Goal: Task Accomplishment & Management: Use online tool/utility

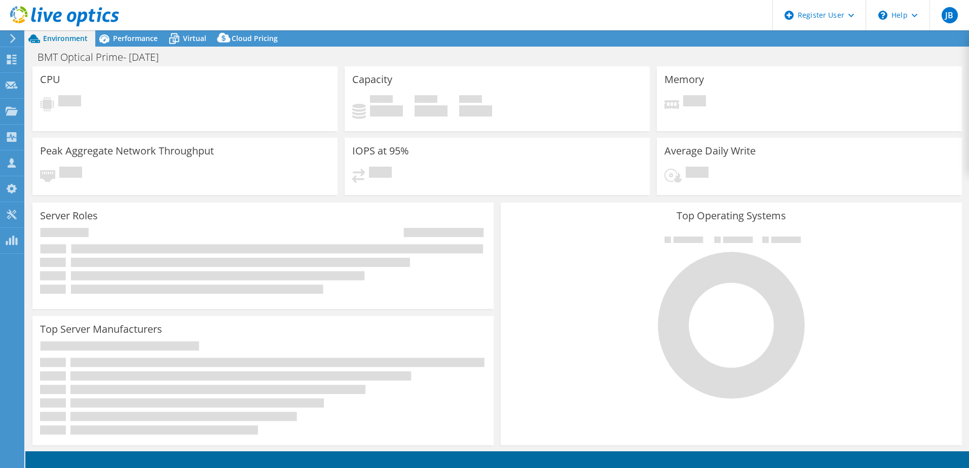
select select "EULondon"
select select "USD"
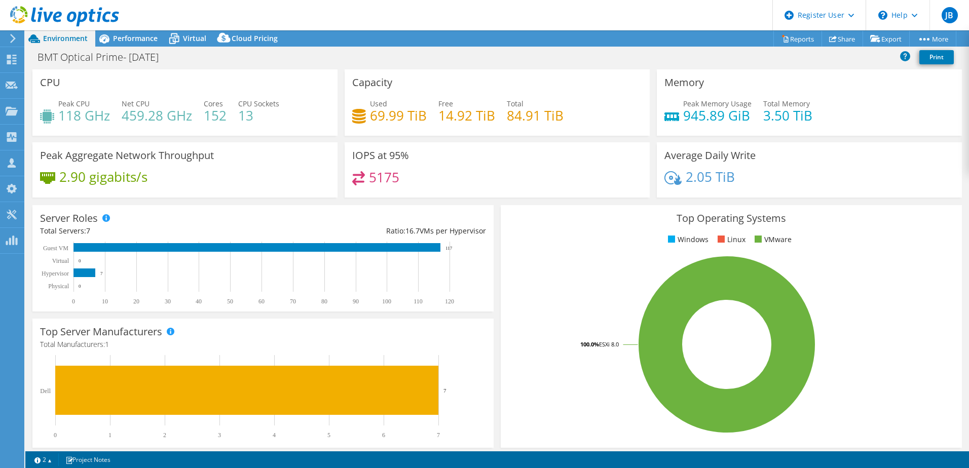
click at [12, 40] on icon at bounding box center [13, 38] width 8 height 9
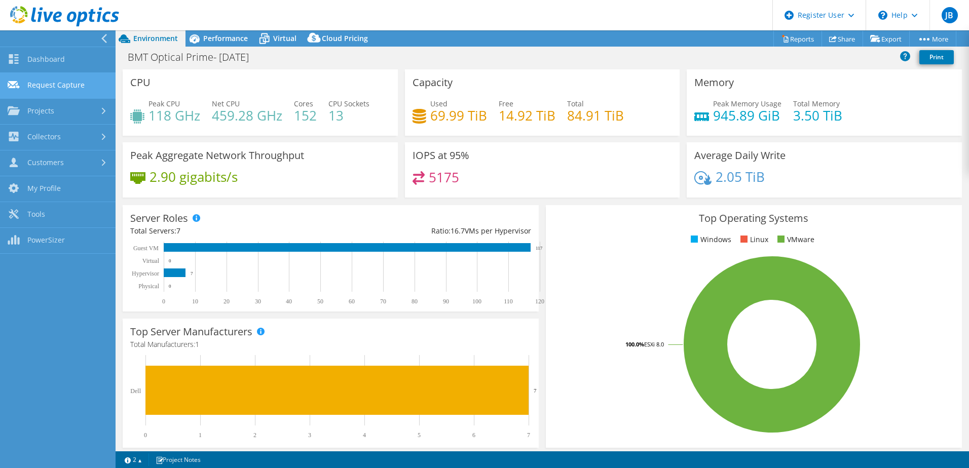
click at [55, 85] on link "Request Capture" at bounding box center [58, 86] width 116 height 26
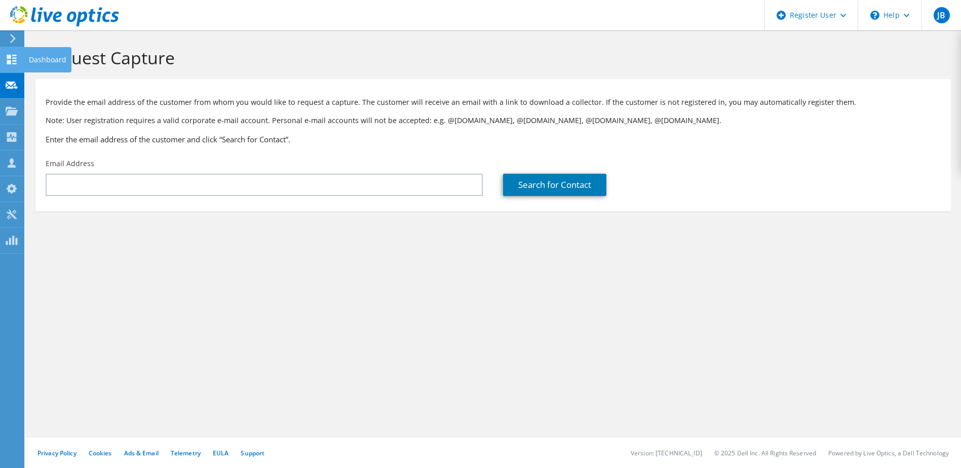
click at [15, 60] on use at bounding box center [12, 60] width 10 height 10
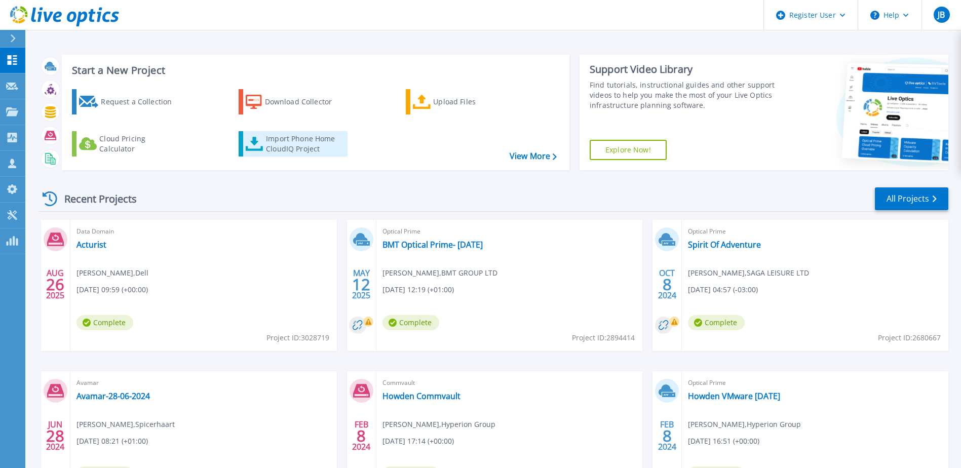
click at [295, 144] on div "Import Phone Home CloudIQ Project" at bounding box center [305, 144] width 79 height 20
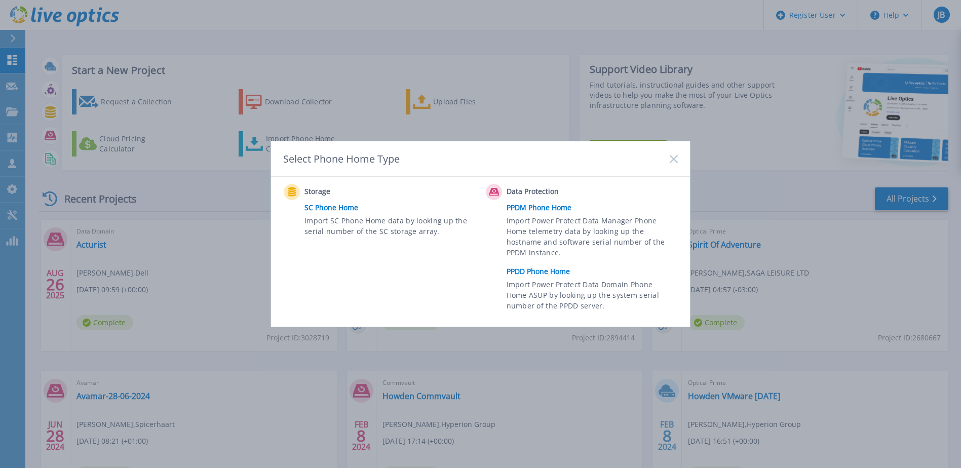
click at [545, 276] on link "PPDD Phone Home" at bounding box center [595, 271] width 176 height 15
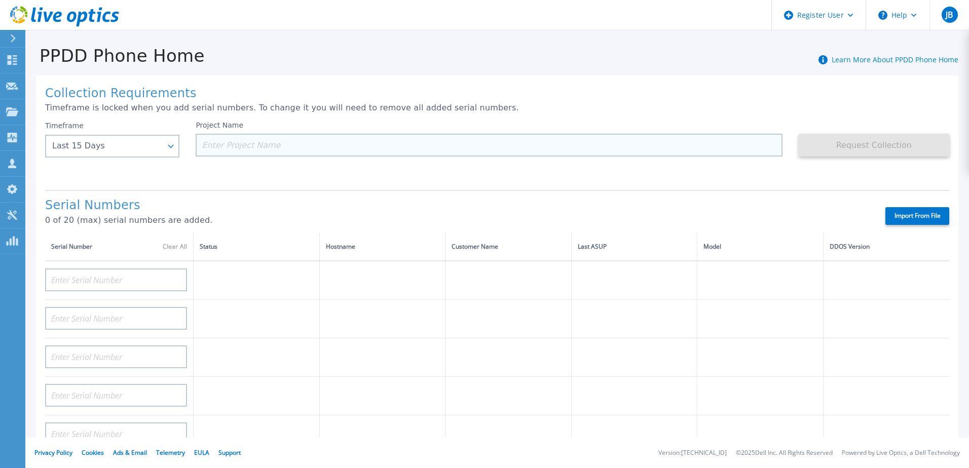
click at [304, 142] on input at bounding box center [489, 145] width 586 height 23
click at [278, 146] on input at bounding box center [489, 145] width 586 height 23
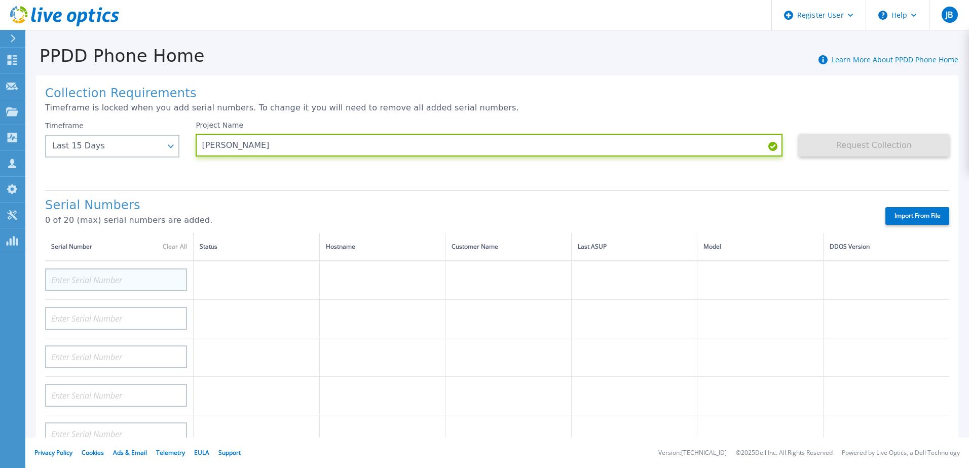
type input "[PERSON_NAME]"
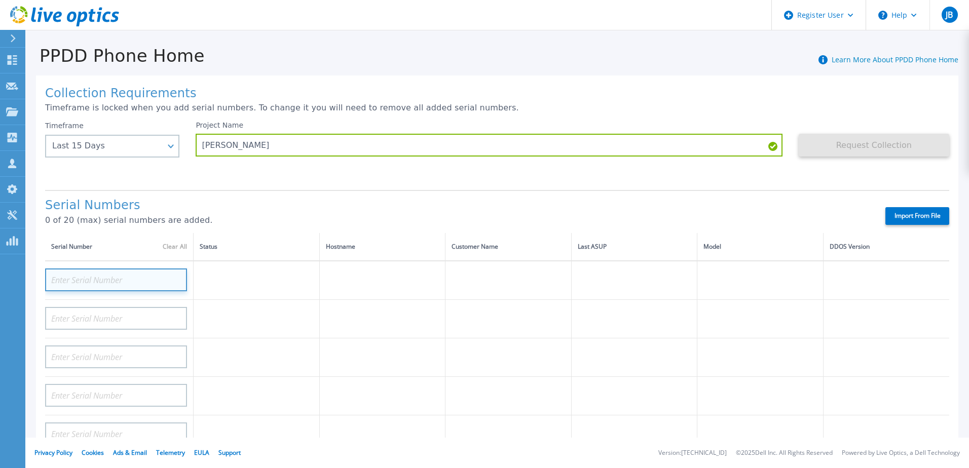
click at [162, 281] on input at bounding box center [116, 280] width 142 height 23
paste input "CRK00230212863"
type input "CRK00230212863"
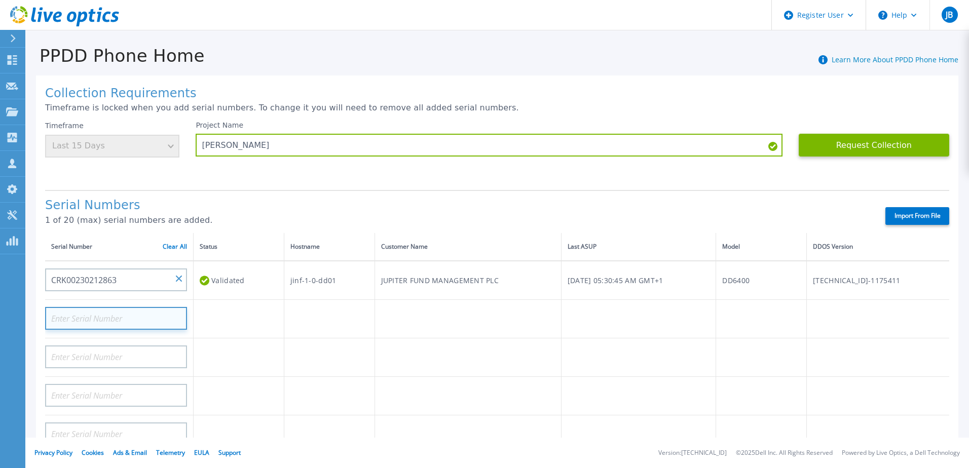
click at [99, 318] on input at bounding box center [116, 318] width 142 height 23
paste input "CRK00230212861"
type input "CRK00230212861"
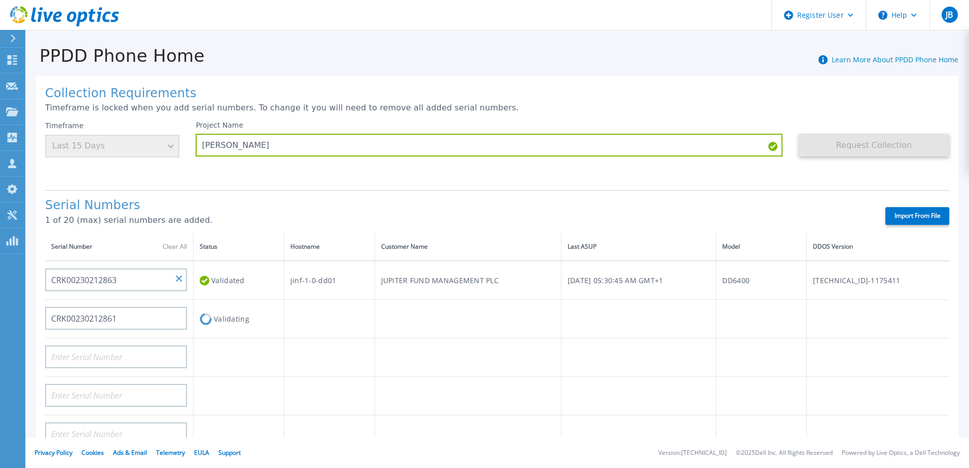
click at [323, 328] on td at bounding box center [329, 319] width 91 height 39
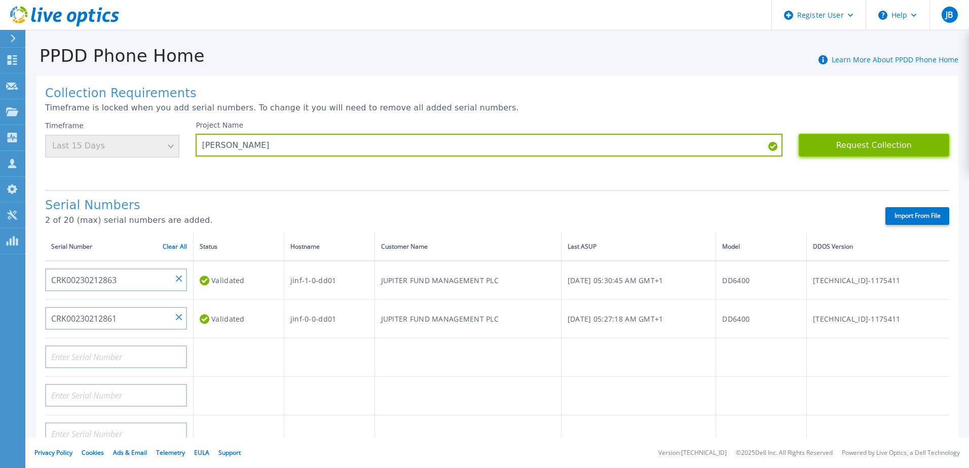
click at [890, 144] on button "Request Collection" at bounding box center [874, 145] width 151 height 23
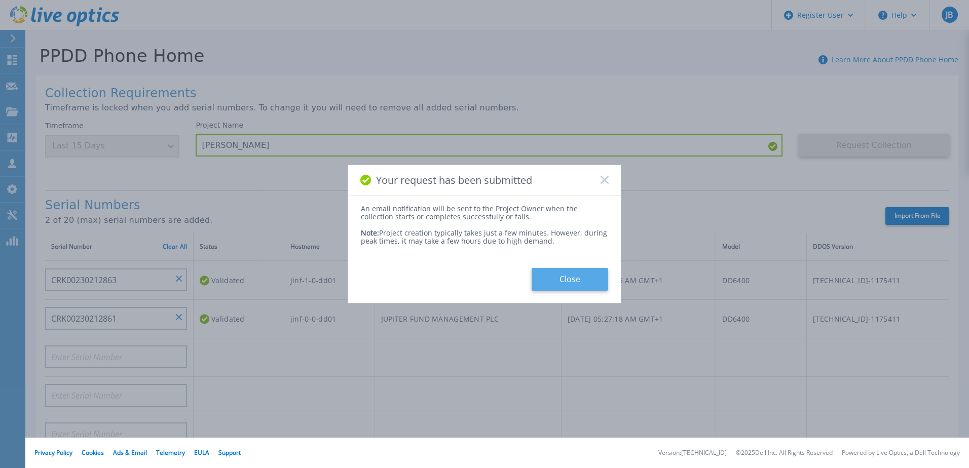
click at [578, 279] on button "Close" at bounding box center [570, 279] width 77 height 23
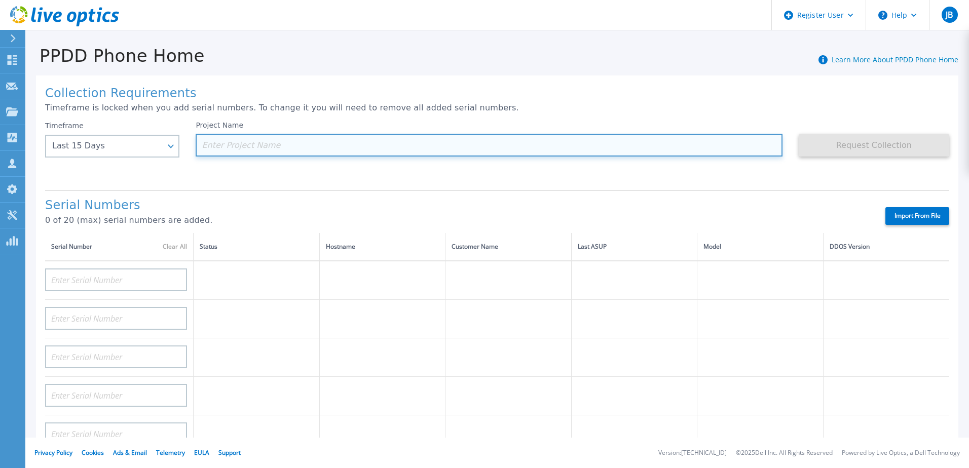
click at [271, 144] on input at bounding box center [489, 145] width 586 height 23
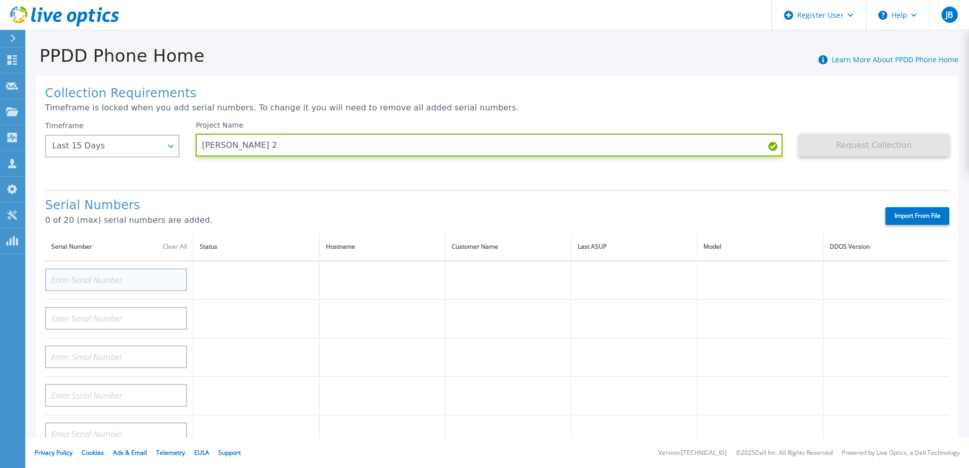
type input "Mel 2"
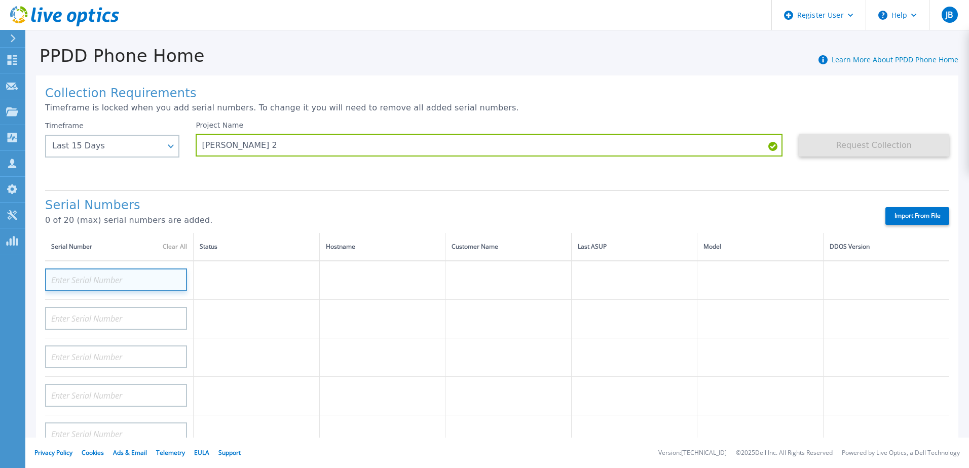
click at [156, 276] on input at bounding box center [116, 280] width 142 height 23
paste input "CKM01220407567"
type input "CKM01220407567"
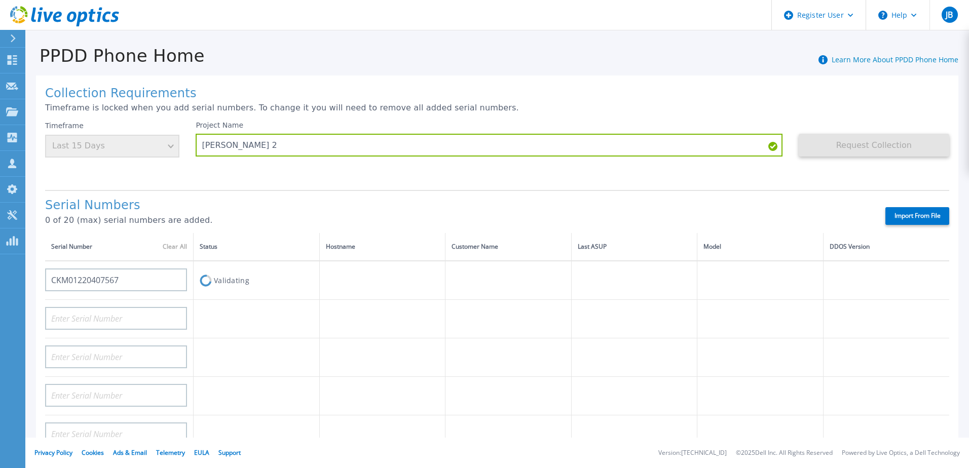
click at [297, 285] on td "Validating" at bounding box center [257, 280] width 126 height 39
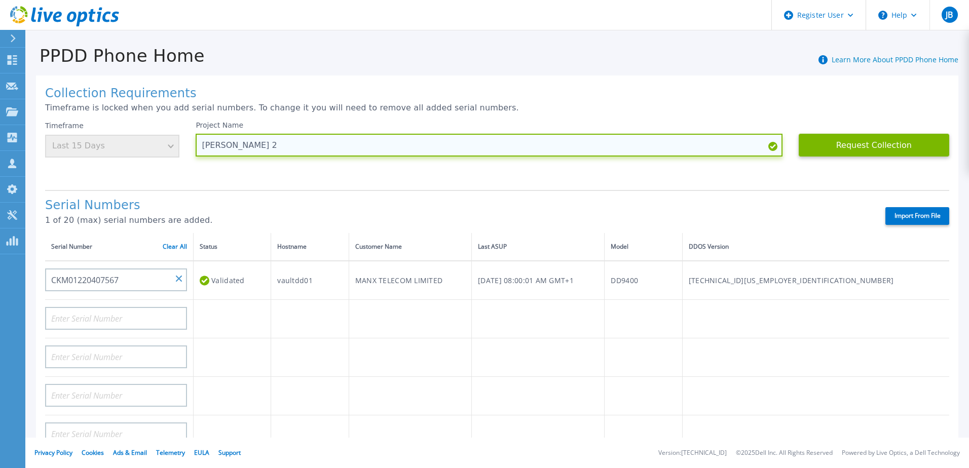
click at [234, 144] on input "Mel 2" at bounding box center [489, 145] width 586 height 23
drag, startPoint x: 233, startPoint y: 144, endPoint x: 198, endPoint y: 142, distance: 34.5
click at [198, 142] on input "Mel 2" at bounding box center [489, 145] width 586 height 23
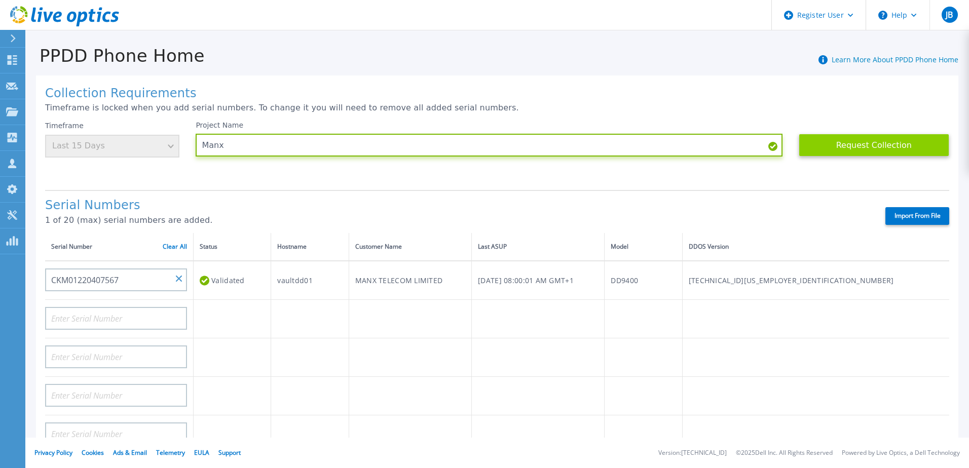
type input "Manx"
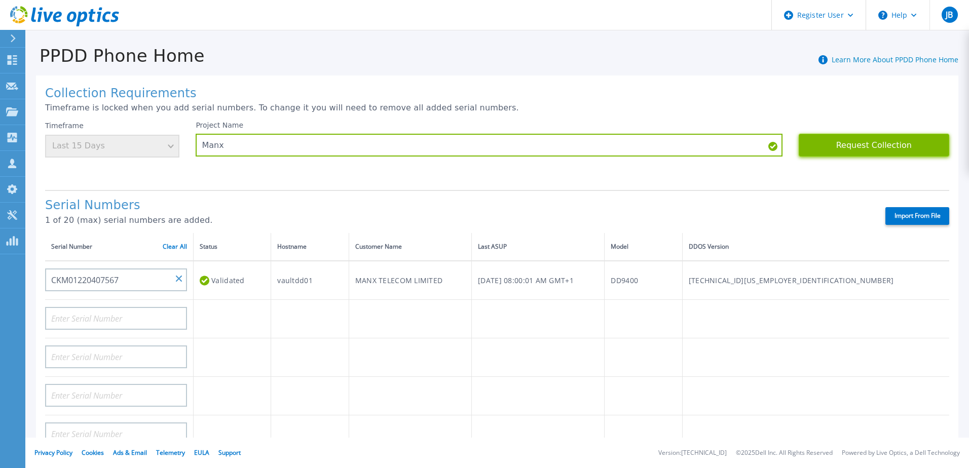
click at [848, 141] on button "Request Collection" at bounding box center [874, 145] width 151 height 23
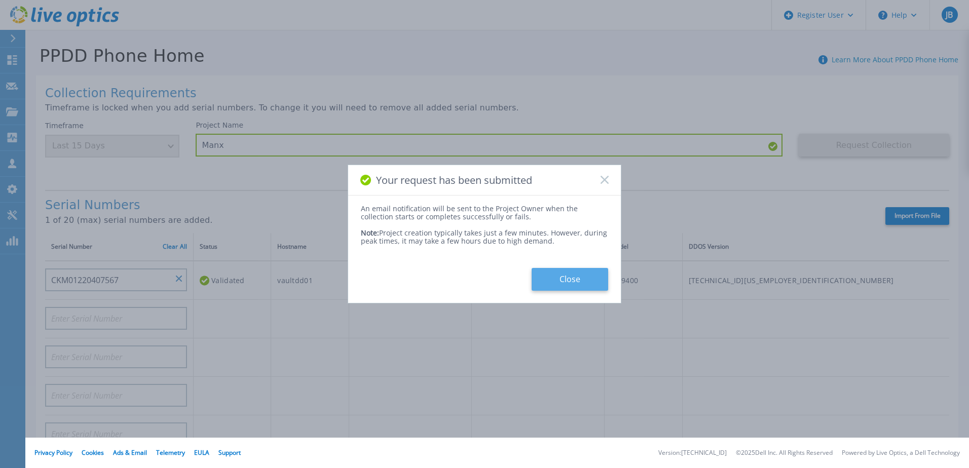
click at [585, 278] on button "Close" at bounding box center [570, 279] width 77 height 23
